Goal: Obtain resource: Download file/media

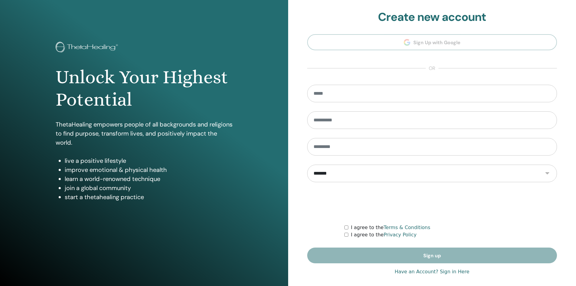
type input "**********"
click at [432, 272] on link "Have an Account? Sign in Here" at bounding box center [432, 271] width 75 height 7
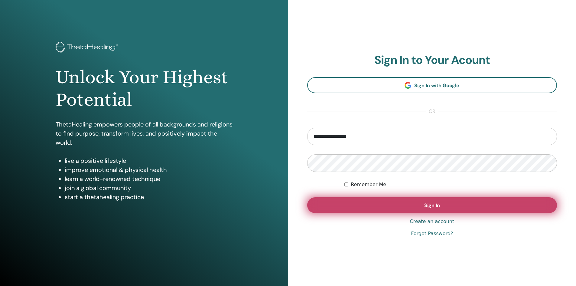
click at [441, 205] on button "Sign In" at bounding box center [432, 205] width 250 height 16
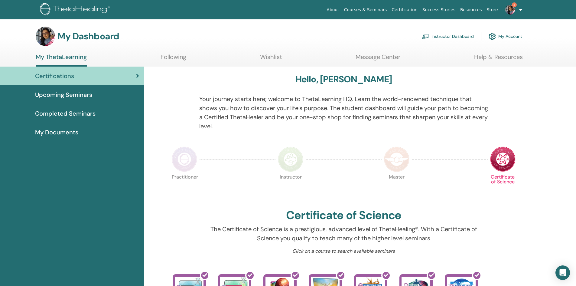
click at [444, 35] on link "Instructor Dashboard" at bounding box center [448, 36] width 52 height 13
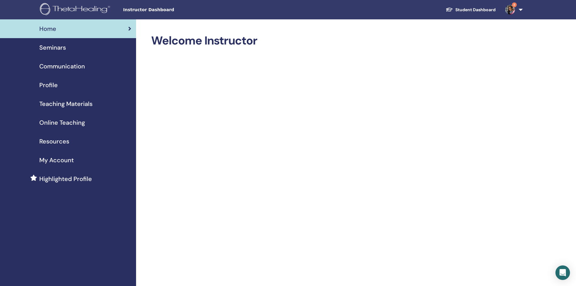
click at [66, 103] on span "Teaching Materials" at bounding box center [65, 103] width 53 height 9
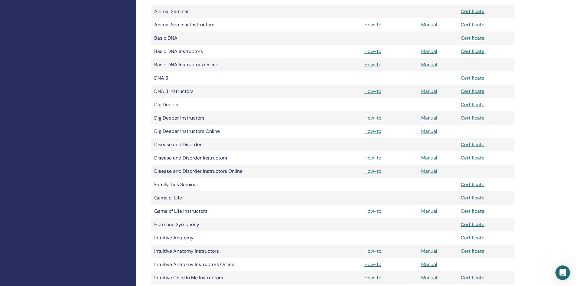
scroll to position [143, 0]
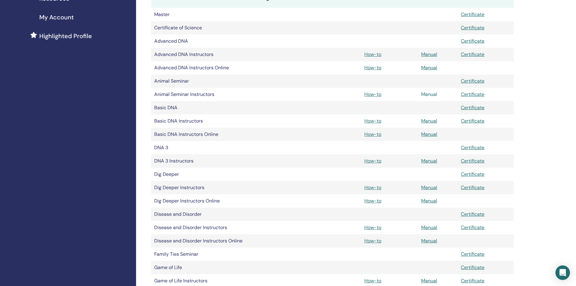
click at [432, 93] on link "Manual" at bounding box center [429, 94] width 16 height 6
